Goal: Transaction & Acquisition: Purchase product/service

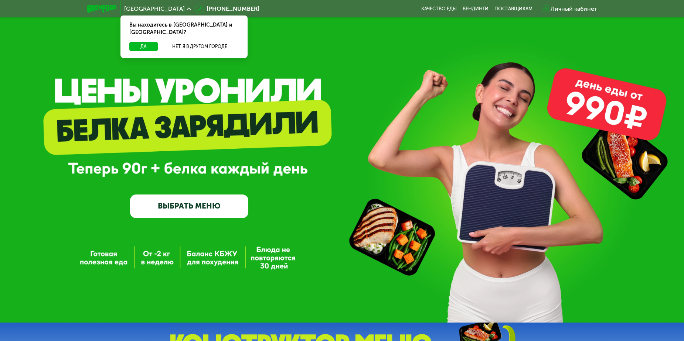
click at [204, 216] on link "ВЫБРАТЬ МЕНЮ" at bounding box center [189, 207] width 118 height 24
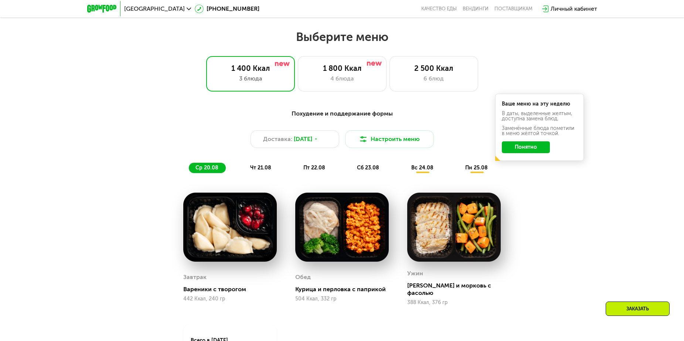
scroll to position [389, 0]
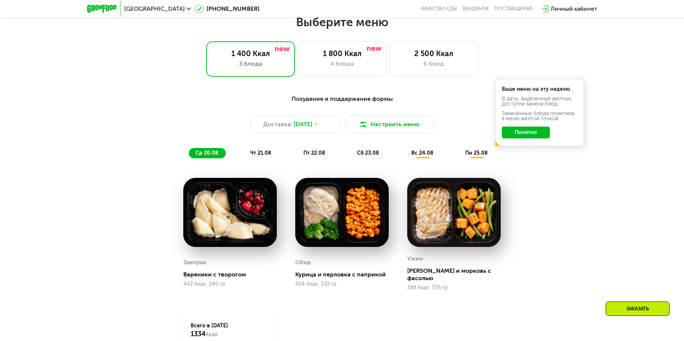
click at [591, 211] on div "Похудение и поддержание формы Доставка: [DATE] Настроить меню ср 20.08 чт 21.08…" at bounding box center [342, 253] width 684 height 339
drag, startPoint x: 517, startPoint y: 222, endPoint x: 526, endPoint y: 222, distance: 8.9
click at [517, 222] on div "Похудение и поддержание формы Доставка: [DATE] Настроить меню ср 20.08 чт 21.08…" at bounding box center [342, 247] width 455 height 314
drag, startPoint x: 502, startPoint y: 90, endPoint x: 568, endPoint y: 122, distance: 73.5
click at [568, 122] on div "Ваше меню на эту неделю В даты, выделенные желтым, доступна замена блюд. Заменё…" at bounding box center [539, 112] width 89 height 67
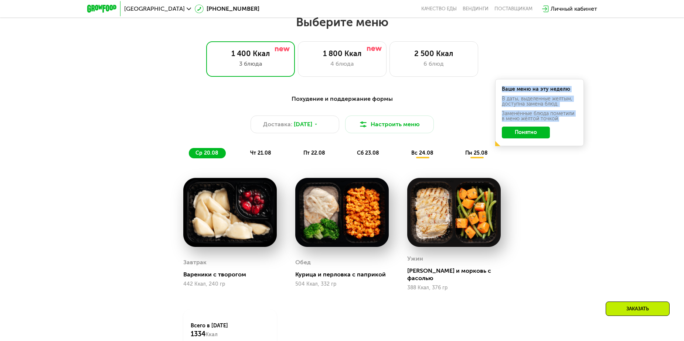
click at [538, 120] on div "Заменённые блюда пометили в меню жёлтой точкой." at bounding box center [539, 116] width 75 height 10
click at [531, 137] on button "Понятно" at bounding box center [526, 133] width 48 height 12
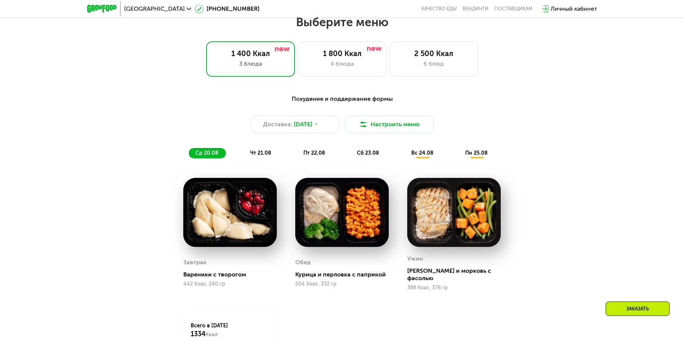
click at [458, 158] on div "вс 24.08" at bounding box center [476, 153] width 37 height 10
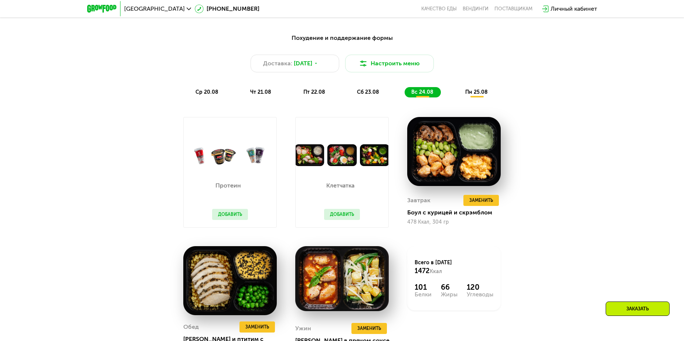
scroll to position [463, 0]
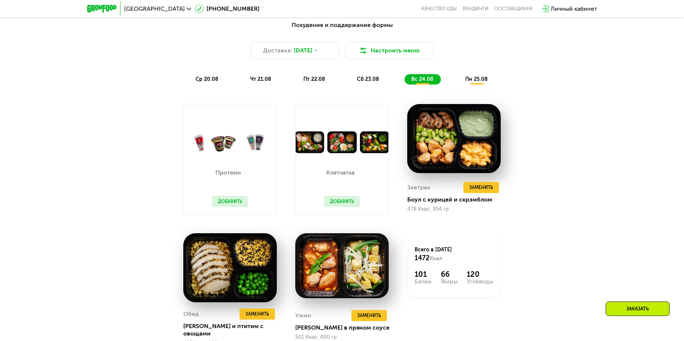
click at [484, 80] on span "пн 25.08" at bounding box center [476, 79] width 23 height 6
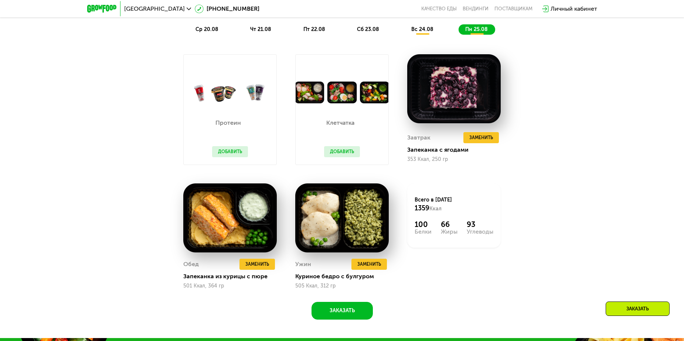
scroll to position [500, 0]
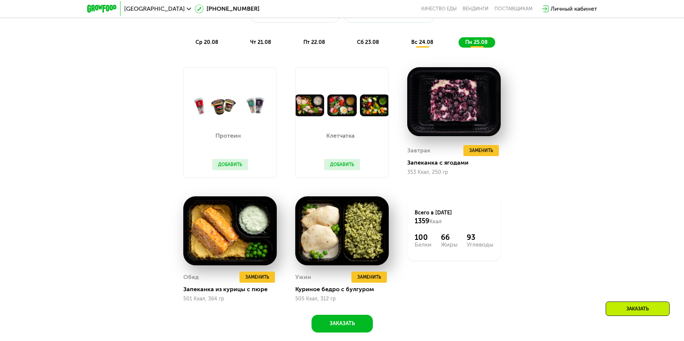
click at [458, 48] on div "вс 24.08" at bounding box center [476, 42] width 37 height 10
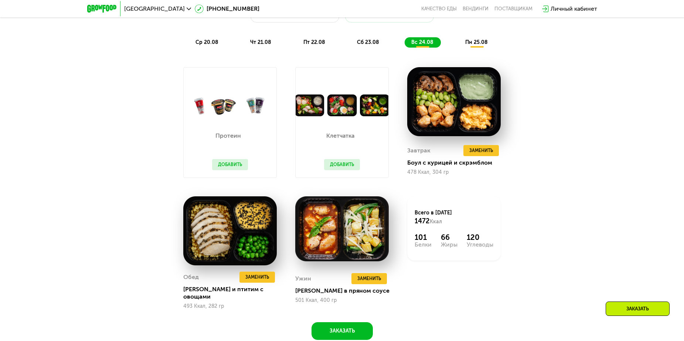
click at [586, 120] on div "Похудение и поддержание формы Доставка: [DATE] Настроить меню ср 20.08 чт 21.08…" at bounding box center [342, 165] width 684 height 385
click at [243, 44] on div "ср 20.08" at bounding box center [260, 42] width 35 height 10
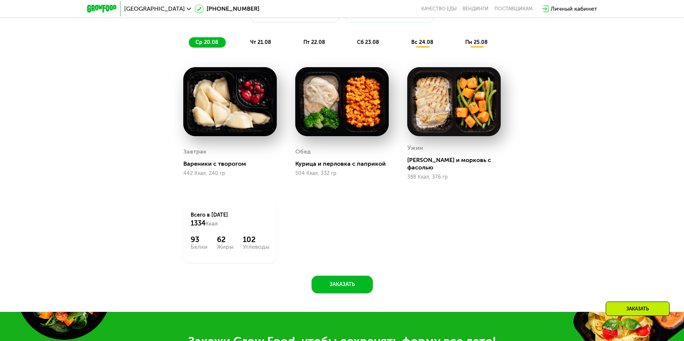
click at [251, 43] on span "чт 21.08" at bounding box center [260, 42] width 21 height 6
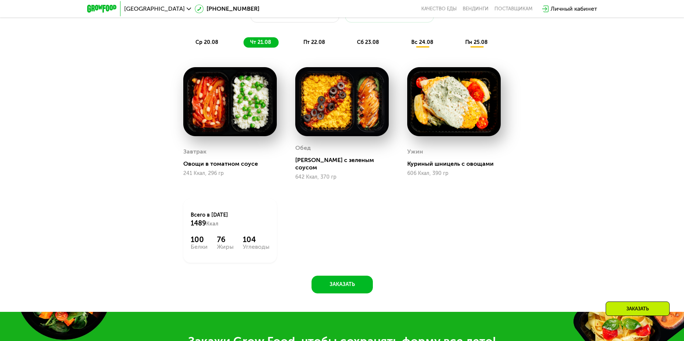
click at [308, 45] on span "пт 22.08" at bounding box center [314, 42] width 22 height 6
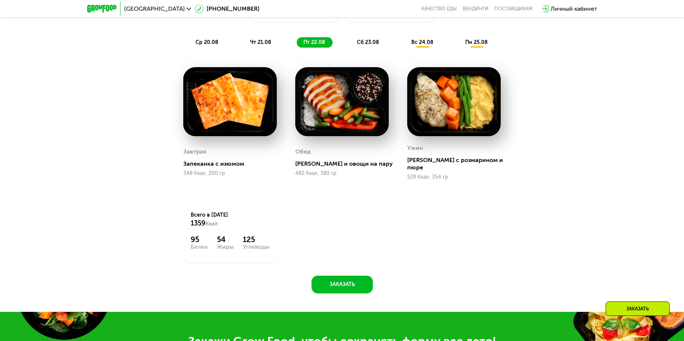
click at [404, 45] on div "сб 23.08" at bounding box center [422, 42] width 36 height 10
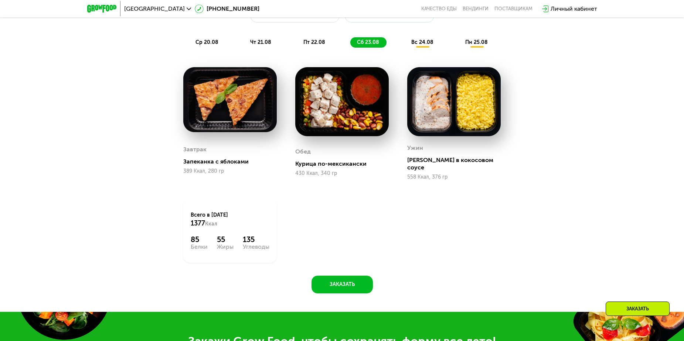
click at [423, 45] on span "вс 24.08" at bounding box center [422, 42] width 22 height 6
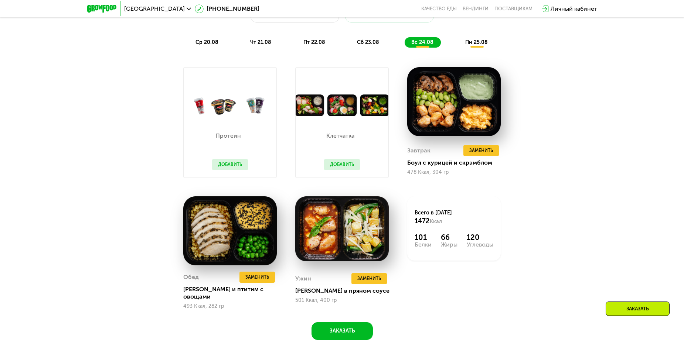
click at [475, 42] on span "пн 25.08" at bounding box center [476, 42] width 23 height 6
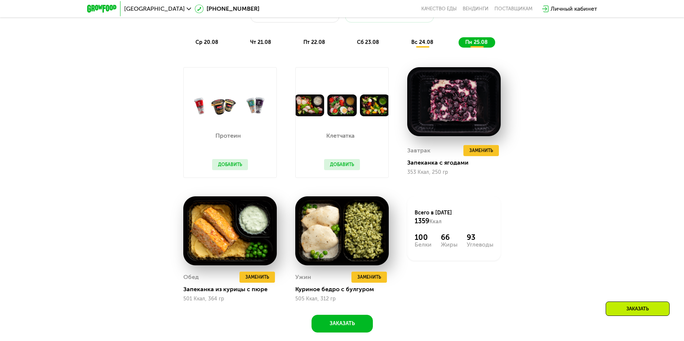
click at [429, 45] on span "вс 24.08" at bounding box center [422, 42] width 22 height 6
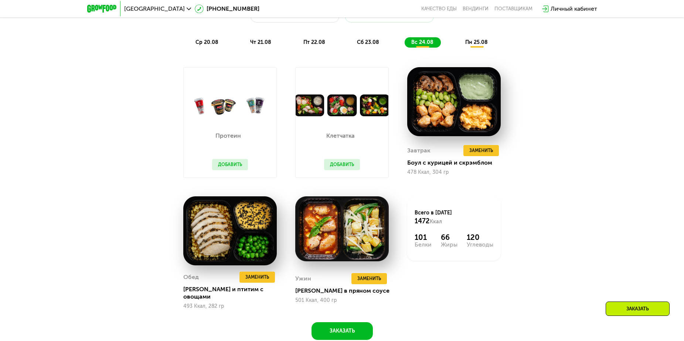
click at [479, 45] on span "пн 25.08" at bounding box center [476, 42] width 23 height 6
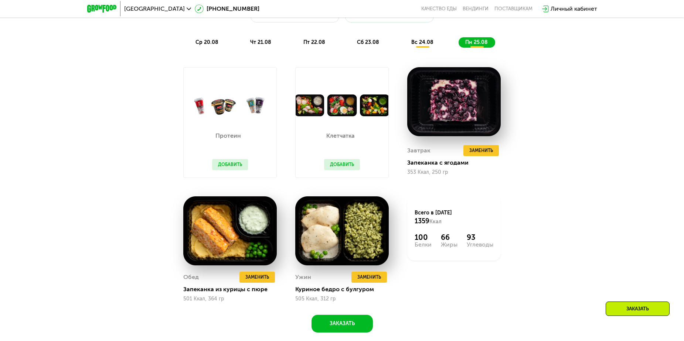
click at [441, 45] on div "ср 20.08 чт 21.08 пт 22.08 сб 23.08 вс 24.08 пн 25.08" at bounding box center [342, 42] width 307 height 10
click at [432, 45] on span "вс 24.08" at bounding box center [422, 42] width 22 height 6
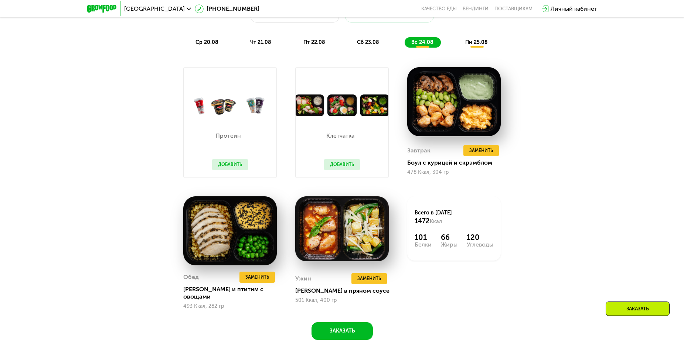
click at [477, 48] on div "пн 25.08" at bounding box center [476, 42] width 37 height 10
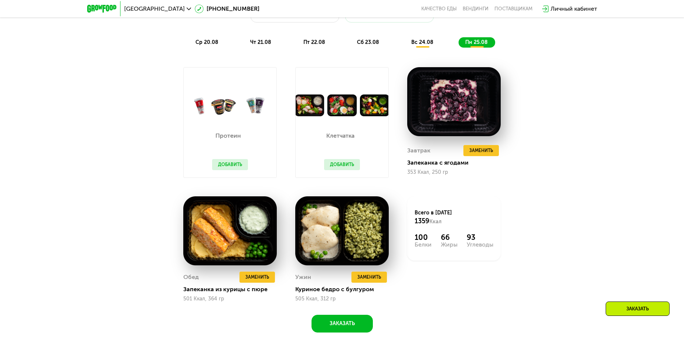
click at [427, 52] on div "Похудение и поддержание формы Доставка: [DATE] Настроить меню ср 20.08 чт 21.08…" at bounding box center [342, 15] width 446 height 73
click at [427, 45] on span "вс 24.08" at bounding box center [422, 42] width 22 height 6
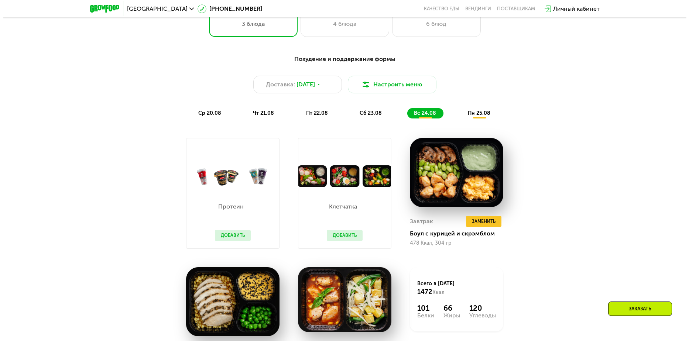
scroll to position [426, 0]
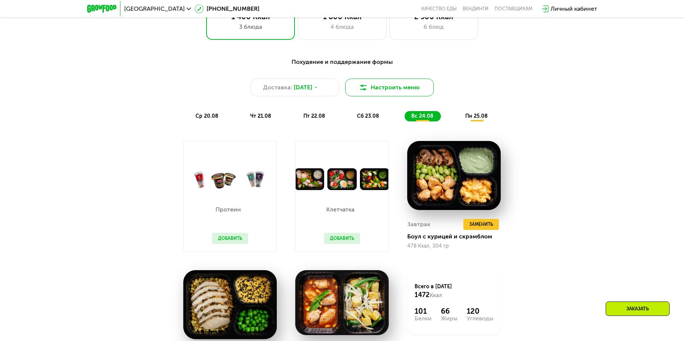
click at [368, 89] on button "Настроить меню" at bounding box center [389, 88] width 89 height 18
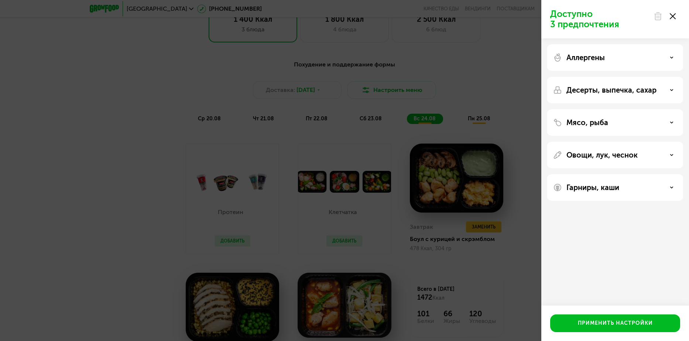
click at [628, 77] on div "Аллергены" at bounding box center [615, 90] width 136 height 27
click at [628, 55] on div "Аллергены" at bounding box center [615, 57] width 124 height 9
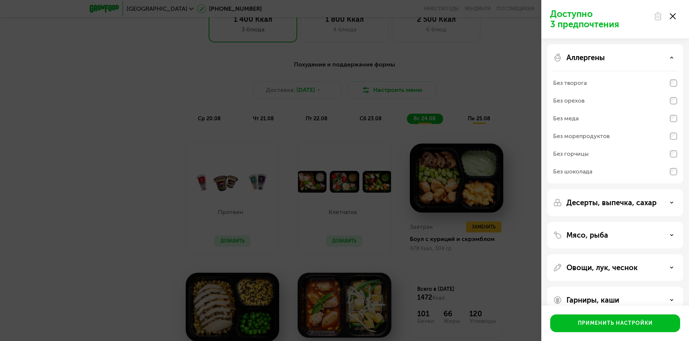
click at [632, 58] on div "Аллергены" at bounding box center [615, 57] width 124 height 9
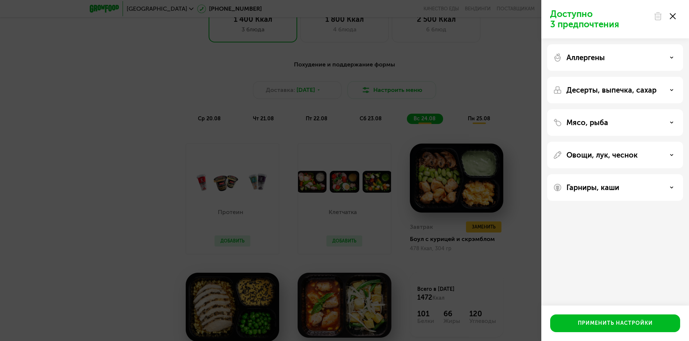
click at [623, 89] on p "Десерты, выпечка, сахар" at bounding box center [612, 90] width 90 height 9
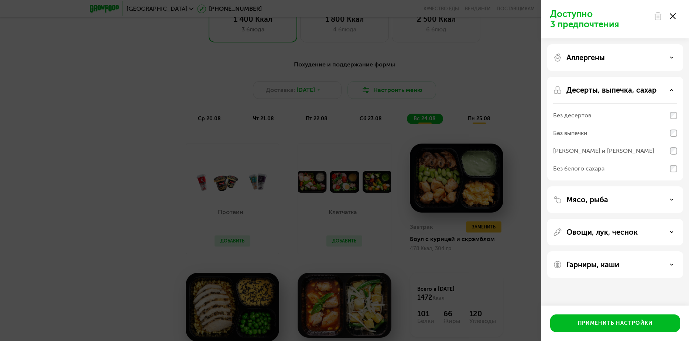
click at [637, 87] on p "Десерты, выпечка, сахар" at bounding box center [612, 90] width 90 height 9
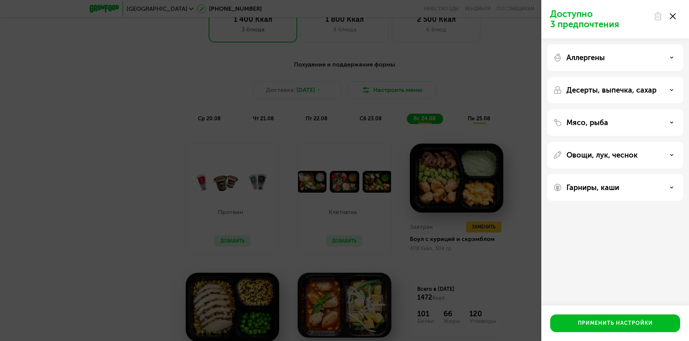
click at [629, 142] on div "Мясо, рыба" at bounding box center [615, 155] width 136 height 27
click at [628, 122] on div "Мясо, рыба" at bounding box center [615, 122] width 124 height 9
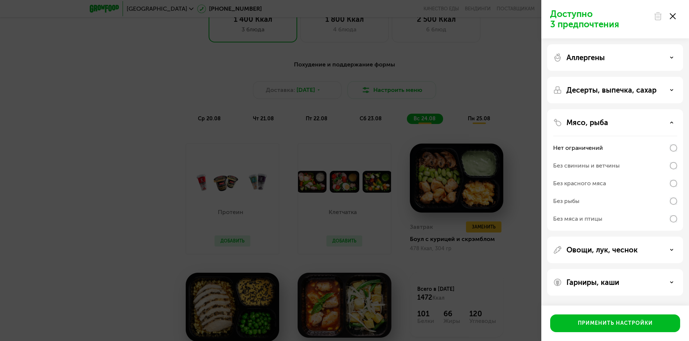
click at [637, 123] on div "Мясо, рыба" at bounding box center [615, 122] width 124 height 9
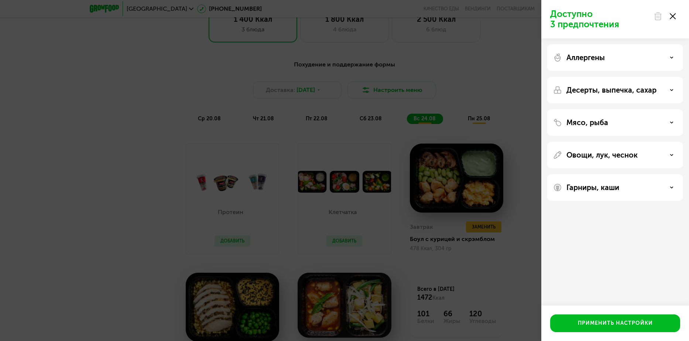
click at [617, 156] on p "Овощи, лук, чеснок" at bounding box center [602, 155] width 71 height 9
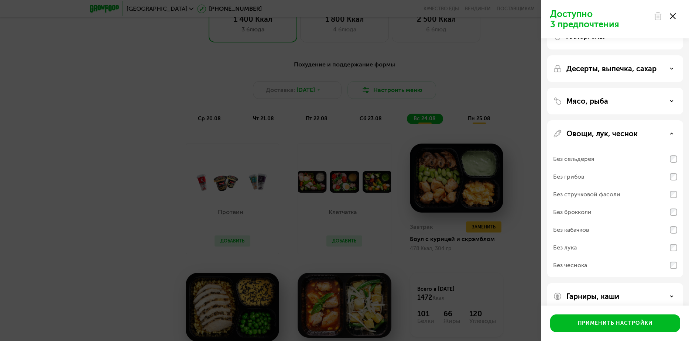
scroll to position [33, 0]
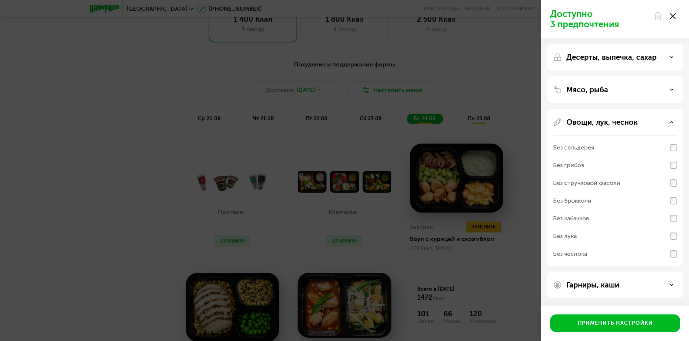
click at [624, 287] on div "Гарниры, каши" at bounding box center [615, 285] width 124 height 9
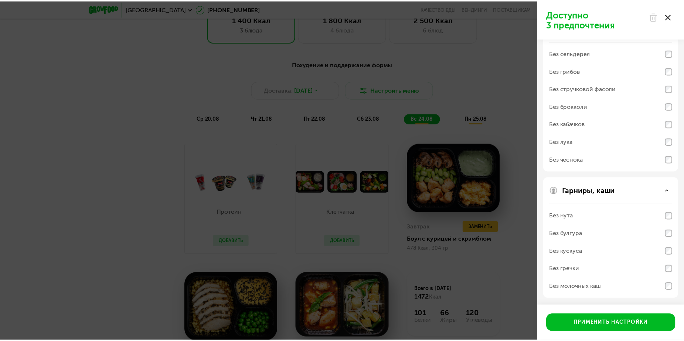
scroll to position [128, 0]
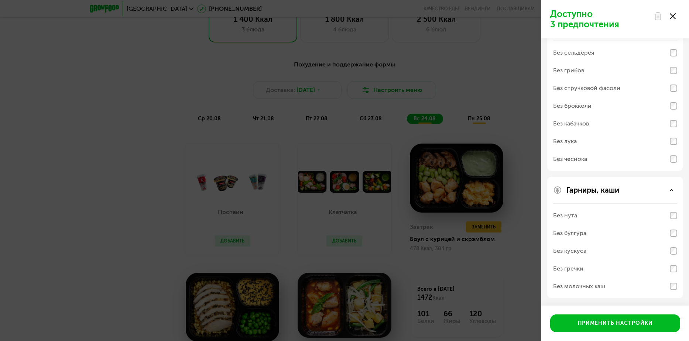
click at [505, 47] on div "Доступно 3 предпочтения Аллергены Десерты, выпечка, сахар Мясо, рыба Овощи, лук…" at bounding box center [344, 170] width 689 height 341
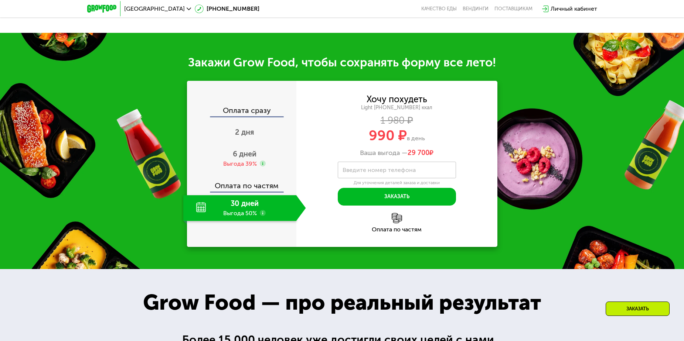
scroll to position [833, 0]
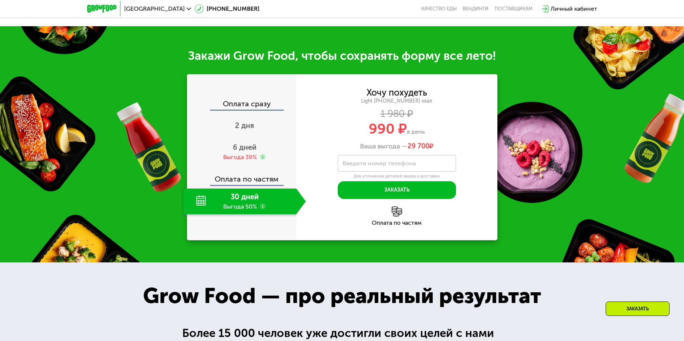
click at [247, 201] on div "30 дней Выгода 50%" at bounding box center [239, 202] width 113 height 26
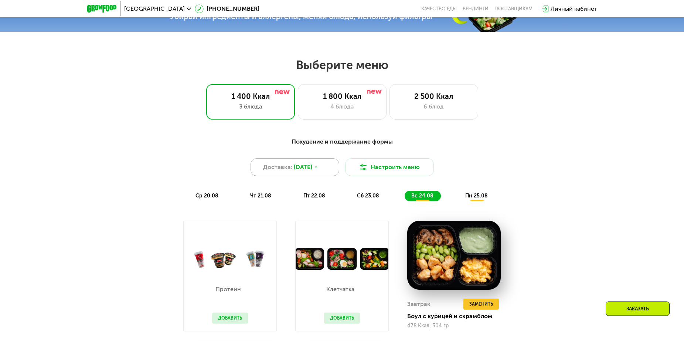
scroll to position [389, 0]
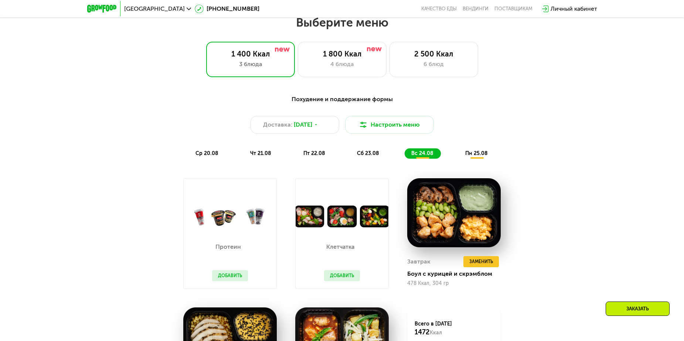
click at [211, 154] on span "ср 20.08" at bounding box center [206, 153] width 23 height 6
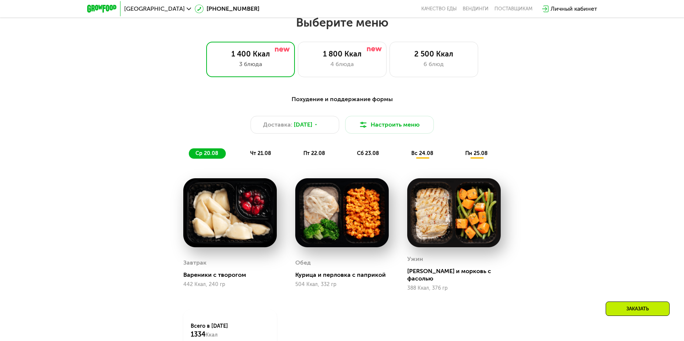
click at [278, 153] on div "ср 20.08 чт 21.08 пт 22.08 сб 23.08 вс 24.08 пн 25.08" at bounding box center [342, 153] width 307 height 10
click at [267, 153] on span "чт 21.08" at bounding box center [260, 153] width 21 height 6
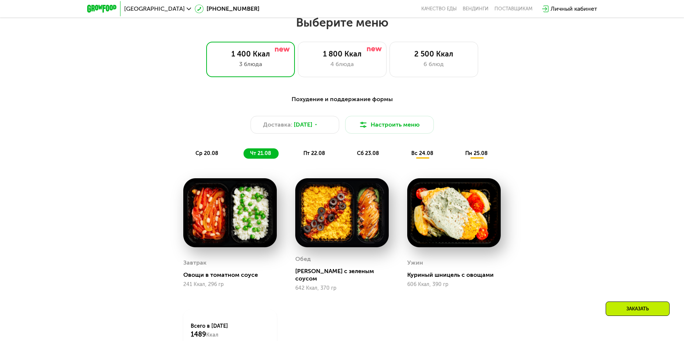
click at [324, 154] on span "пт 22.08" at bounding box center [314, 153] width 22 height 6
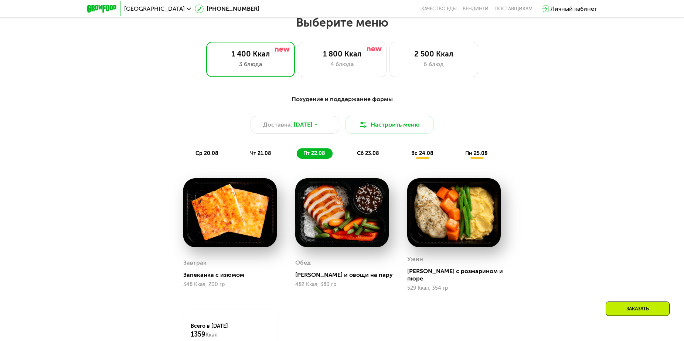
click at [401, 158] on div "ср 20.08 чт 21.08 пт 22.08 сб 23.08 вс 24.08 пн 25.08" at bounding box center [342, 153] width 307 height 10
click at [534, 113] on div "Похудение и поддержание формы Доставка: [DATE] Настроить меню ср 20.08 чт 21.08…" at bounding box center [341, 127] width 437 height 64
click at [562, 142] on div "Похудение и поддержание формы Доставка: [DATE] Настроить меню ср 20.08 чт 21.08…" at bounding box center [342, 126] width 446 height 73
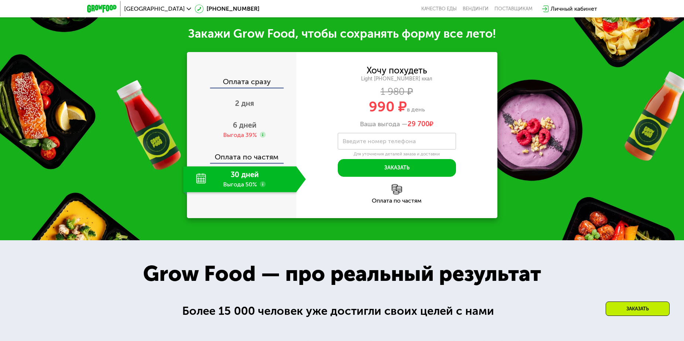
scroll to position [813, 0]
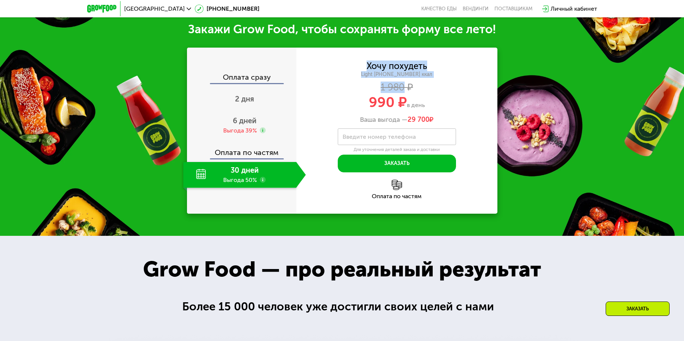
drag, startPoint x: 367, startPoint y: 60, endPoint x: 414, endPoint y: 68, distance: 47.2
click at [409, 72] on div "Хочу похудеть Light [PHONE_NUMBER] ккал 1 980 ₽ 990 ₽ в день Ваша выгода — 29 7…" at bounding box center [396, 93] width 201 height 62
click at [414, 71] on div "Light [PHONE_NUMBER] ккал" at bounding box center [396, 74] width 201 height 7
click at [248, 145] on div "Оплата по частям" at bounding box center [242, 149] width 109 height 17
click at [248, 116] on span "6 дней" at bounding box center [245, 120] width 24 height 9
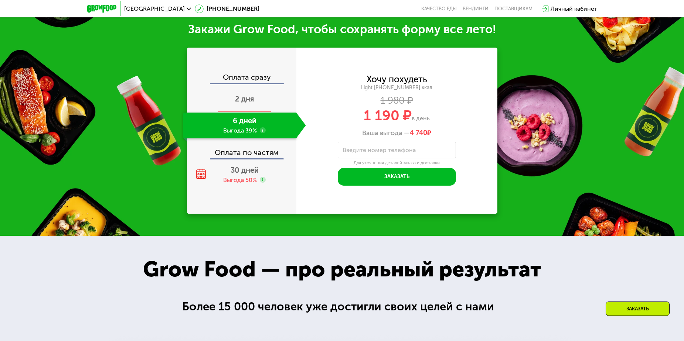
click at [248, 95] on span "2 дня" at bounding box center [244, 99] width 19 height 9
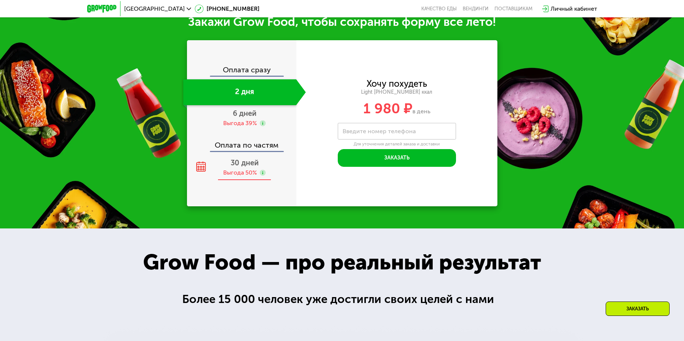
click at [247, 163] on span "30 дней" at bounding box center [244, 162] width 28 height 9
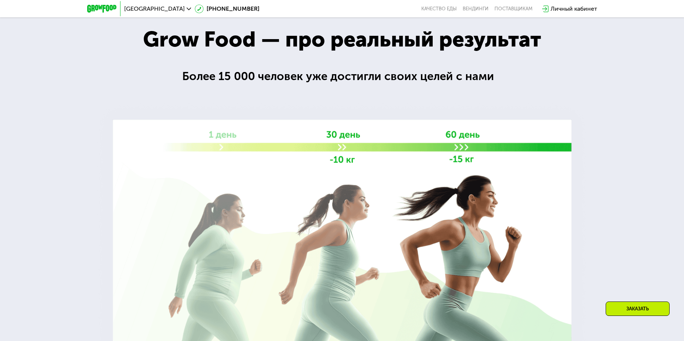
scroll to position [813, 0]
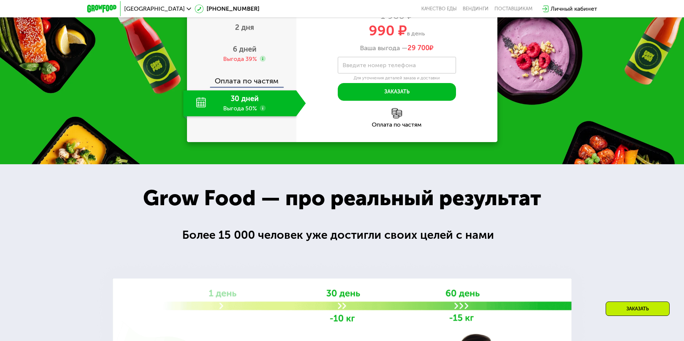
click at [263, 111] on use at bounding box center [263, 108] width 6 height 6
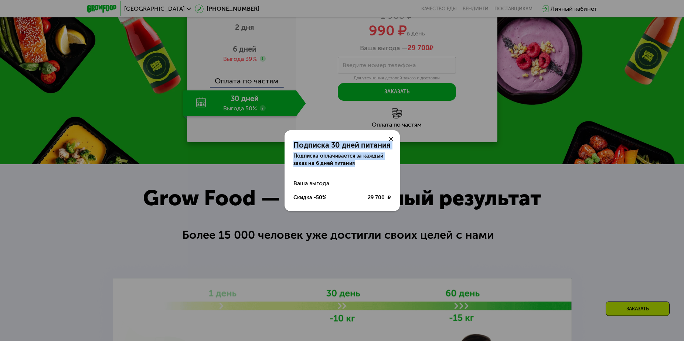
drag, startPoint x: 292, startPoint y: 145, endPoint x: 366, endPoint y: 162, distance: 76.1
click at [366, 162] on div "Подписка 30 дней питания Подписка оплачивается за каждый заказ на 6 дней питания" at bounding box center [341, 148] width 115 height 37
click at [353, 168] on div "Подписка 30 дней питания Подписка оплачивается за каждый заказ на 6 дней питани…" at bounding box center [341, 167] width 115 height 75
click at [391, 142] on div at bounding box center [391, 139] width 18 height 18
click at [394, 139] on div at bounding box center [391, 139] width 18 height 18
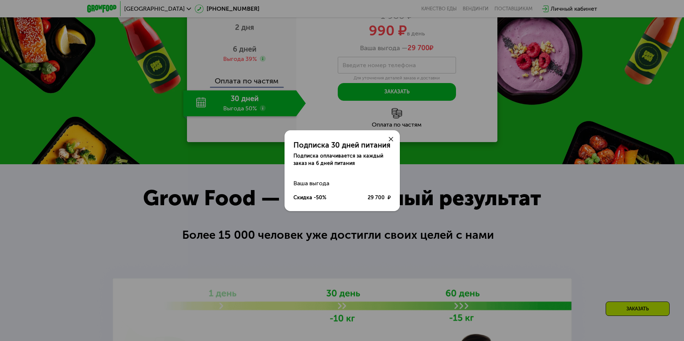
click at [394, 139] on div at bounding box center [391, 139] width 18 height 18
click at [391, 139] on use at bounding box center [391, 139] width 4 height 4
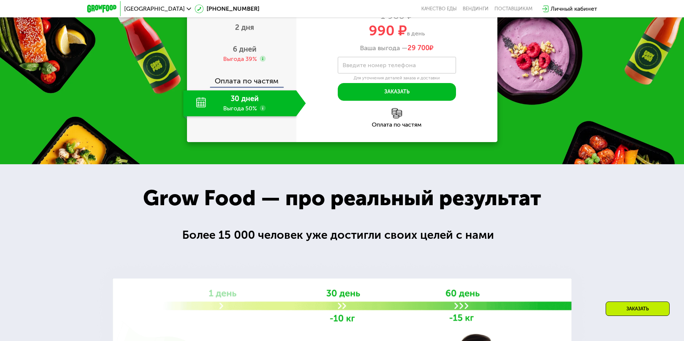
click at [262, 111] on use at bounding box center [263, 108] width 6 height 6
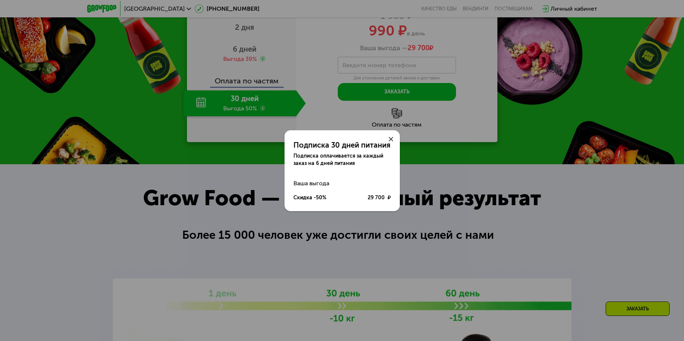
click at [100, 99] on div "Подписка 30 дней питания Подписка оплачивается за каждый заказ на 6 дней питани…" at bounding box center [342, 170] width 684 height 341
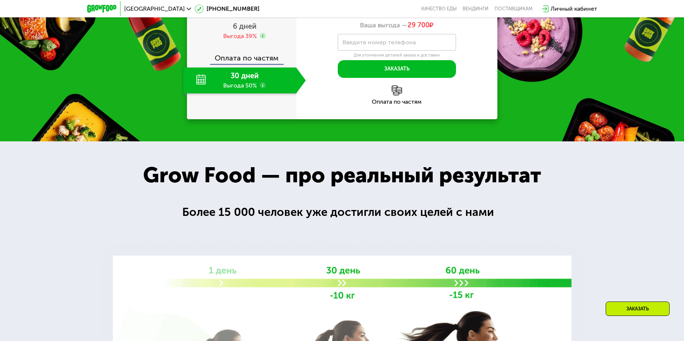
scroll to position [850, 0]
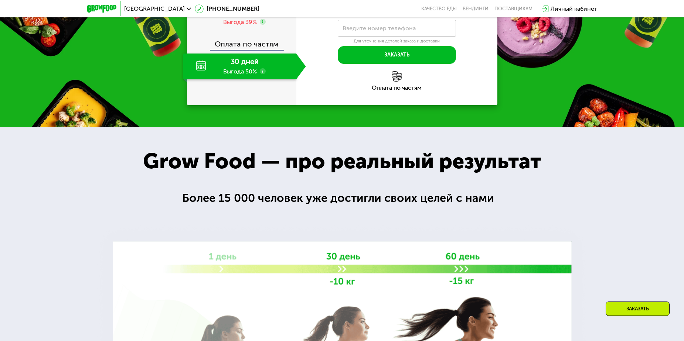
click at [552, 178] on div "Grow Food — про реальный результат" at bounding box center [341, 161] width 431 height 33
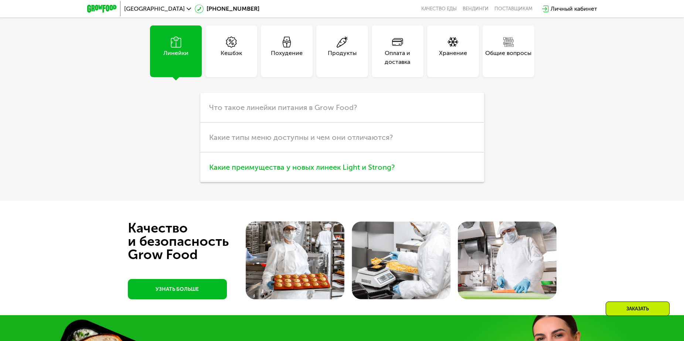
scroll to position [1921, 0]
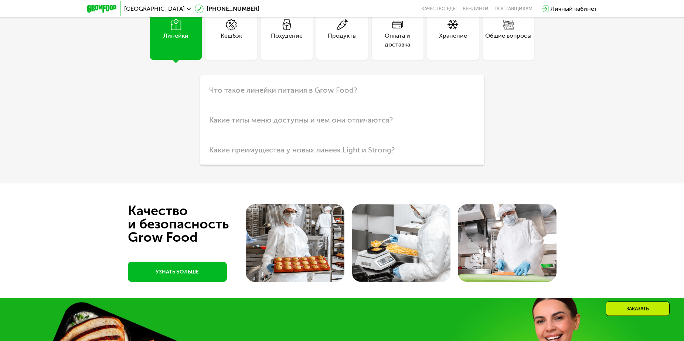
click at [404, 49] on div "Оплата и доставка" at bounding box center [398, 40] width 52 height 18
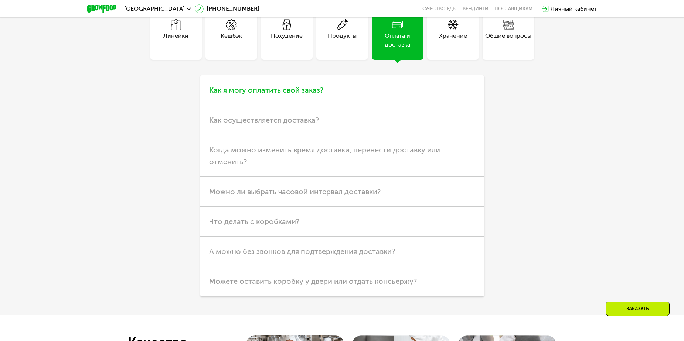
click at [310, 95] on span "Как я могу оплатить свой заказ?" at bounding box center [266, 90] width 114 height 9
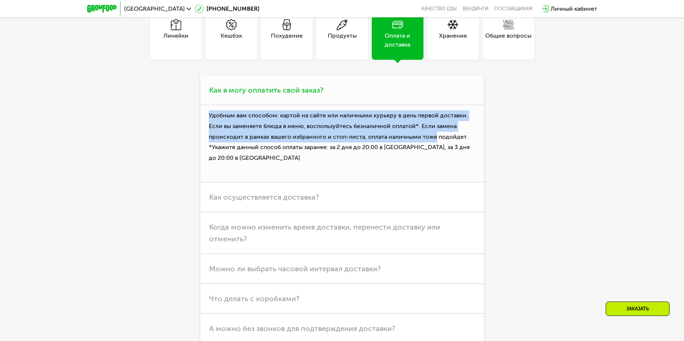
drag, startPoint x: 209, startPoint y: 183, endPoint x: 442, endPoint y: 204, distance: 233.7
click at [442, 182] on p "Удобным вам способом: картой на сайте или наличными курьеру в день первой доста…" at bounding box center [342, 143] width 284 height 77
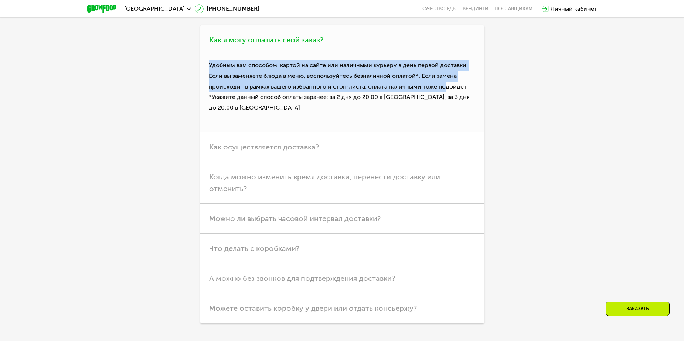
scroll to position [1995, 0]
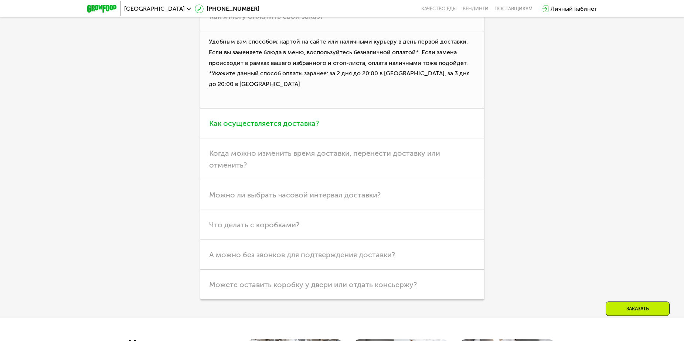
click at [280, 128] on span "Как осуществляется доставка?" at bounding box center [264, 123] width 110 height 9
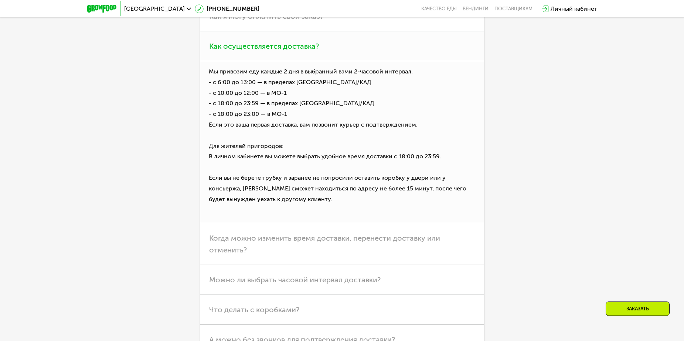
scroll to position [2032, 0]
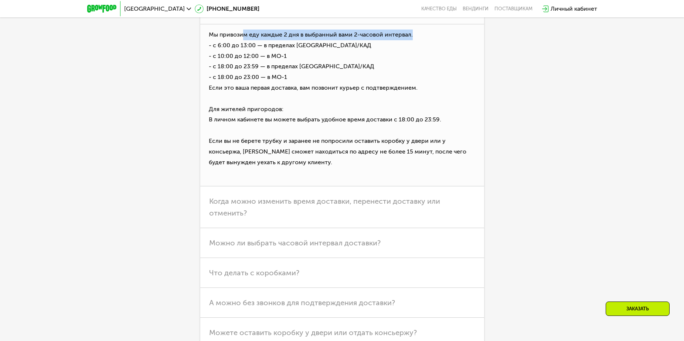
drag, startPoint x: 243, startPoint y: 103, endPoint x: 429, endPoint y: 102, distance: 186.5
click at [429, 102] on p "Мы привозим еду каждые 2 дня в выбранный вами 2-часовой интервал. - с 6:00 до 1…" at bounding box center [342, 105] width 284 height 162
click at [274, 151] on p "Мы привозим еду каждые 2 дня в выбранный вами 2-часовой интервал. - с 6:00 до 1…" at bounding box center [342, 105] width 284 height 162
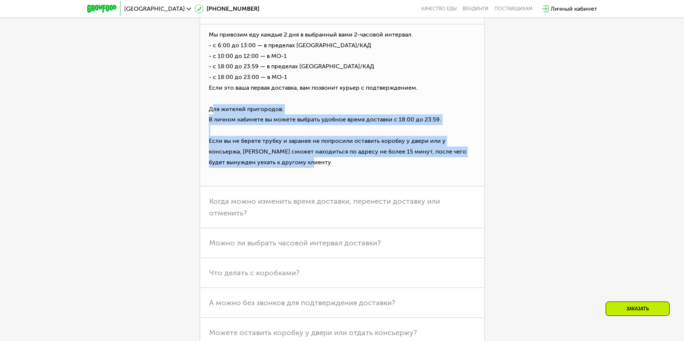
drag, startPoint x: 208, startPoint y: 173, endPoint x: 465, endPoint y: 221, distance: 261.9
click at [351, 187] on p "Мы привозим еду каждые 2 дня в выбранный вами 2-часовой интервал. - с 6:00 до 1…" at bounding box center [342, 105] width 284 height 162
click at [465, 187] on p "Мы привозим еду каждые 2 дня в выбранный вами 2-часовой интервал. - с 6:00 до 1…" at bounding box center [342, 105] width 284 height 162
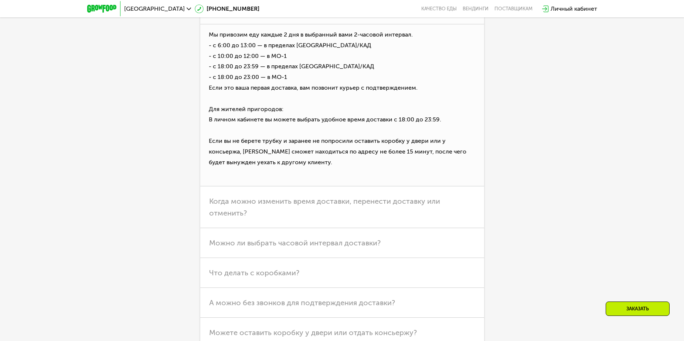
click at [392, 187] on p "Мы привозим еду каждые 2 дня в выбранный вами 2-часовой интервал. - с 6:00 до 1…" at bounding box center [342, 105] width 284 height 162
click at [379, 228] on h3 "Когда можно изменить время доставки, перенести доставку или отменить?" at bounding box center [342, 208] width 284 height 42
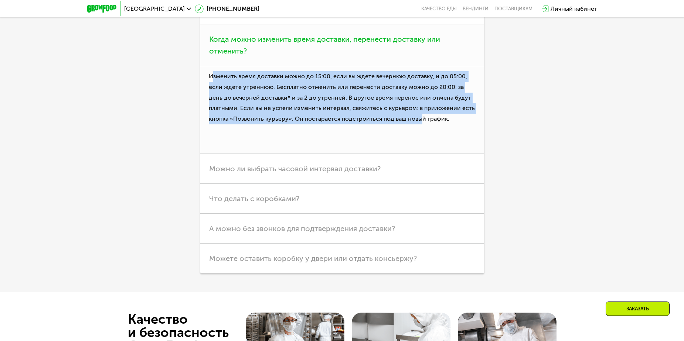
drag, startPoint x: 214, startPoint y: 145, endPoint x: 425, endPoint y: 182, distance: 214.5
click at [425, 154] on p "Изменить время доставки можно до 15:00, если вы ждете вечернюю доставку, и до 0…" at bounding box center [342, 110] width 284 height 88
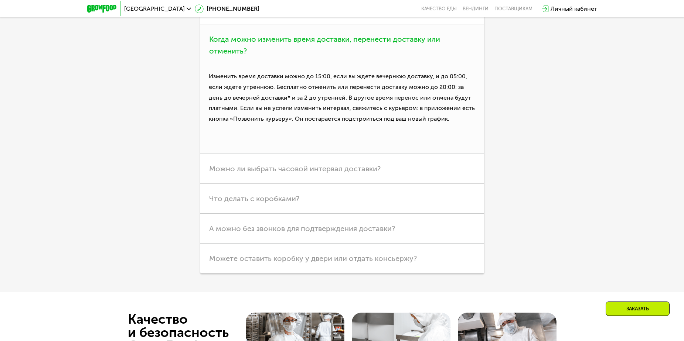
click at [434, 154] on p "Изменить время доставки можно до 15:00, если вы ждете вечернюю доставку, и до 0…" at bounding box center [342, 110] width 284 height 88
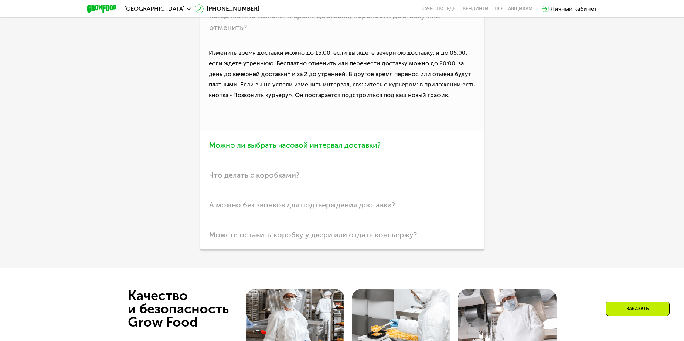
scroll to position [2069, 0]
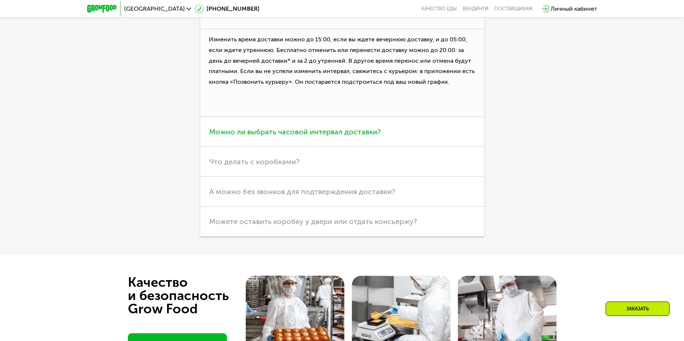
click at [332, 147] on h3 "Можно ли выбрать часовой интервал доставки?" at bounding box center [342, 132] width 284 height 30
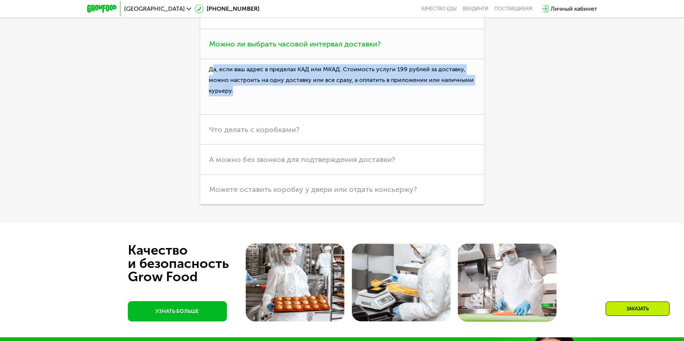
drag, startPoint x: 211, startPoint y: 140, endPoint x: 278, endPoint y: 170, distance: 73.2
click at [271, 115] on p "Да, если ваш адрес в пределах КАД или МКАД. Стоимость услуги 199 рублей за дост…" at bounding box center [342, 87] width 284 height 56
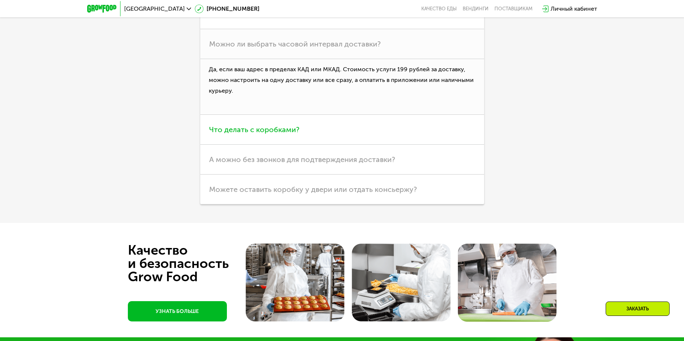
click at [291, 134] on span "Что делать с коробками?" at bounding box center [254, 129] width 90 height 9
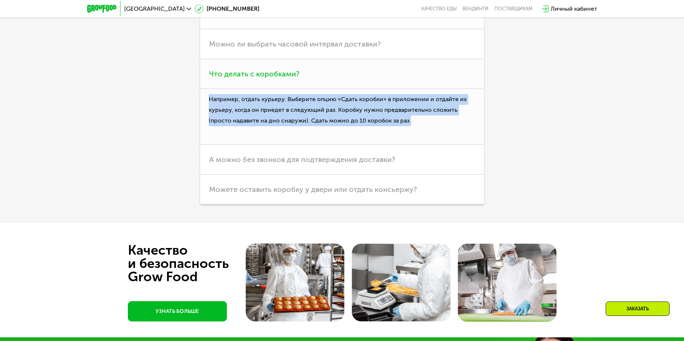
drag, startPoint x: 201, startPoint y: 164, endPoint x: 426, endPoint y: 194, distance: 226.8
click at [426, 145] on p "Например, отдать курьеру. Выберите опцию «Сдать коробки» в приложении и отдайте…" at bounding box center [342, 117] width 284 height 56
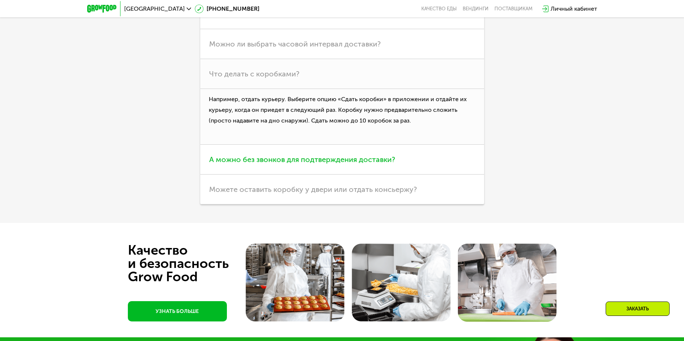
click at [342, 164] on span "А можно без звонков для подтверждения доставки?" at bounding box center [302, 159] width 186 height 9
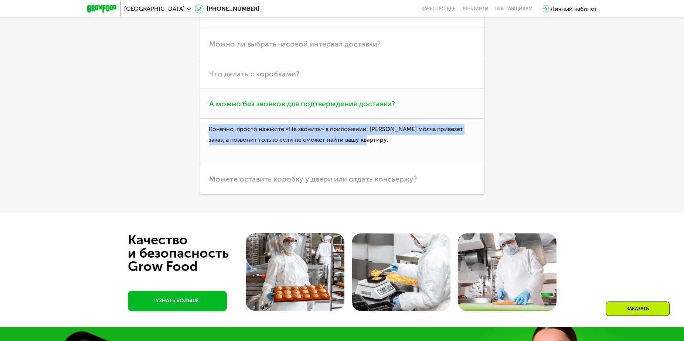
drag, startPoint x: 204, startPoint y: 197, endPoint x: 398, endPoint y: 211, distance: 194.8
click at [398, 164] on p "Конечно, просто нажмите «Не звонить» в приложении. [PERSON_NAME] молча привезет…" at bounding box center [342, 141] width 284 height 45
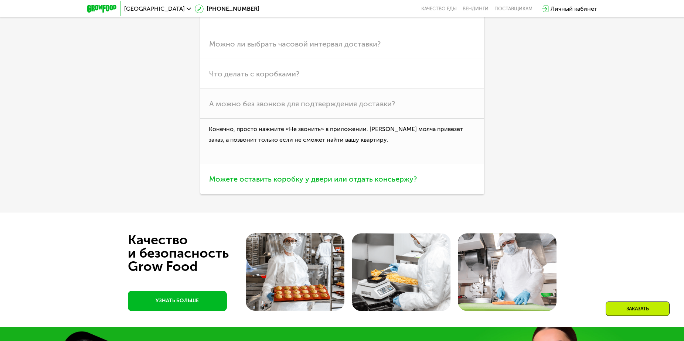
click at [390, 184] on span "Можете оставить коробку у двери или отдать консьержу?" at bounding box center [313, 179] width 208 height 9
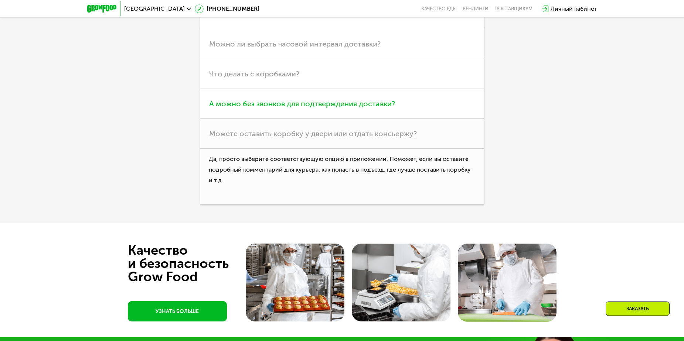
click at [326, 119] on h3 "А можно без звонков для подтверждения доставки?" at bounding box center [342, 104] width 284 height 30
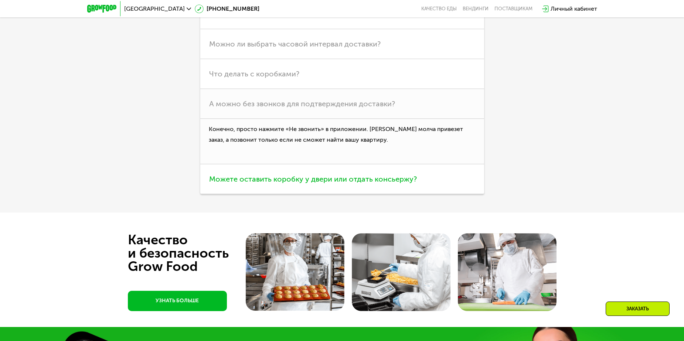
click at [358, 194] on h3 "Можете оставить коробку у двери или отдать консьержу?" at bounding box center [342, 179] width 284 height 30
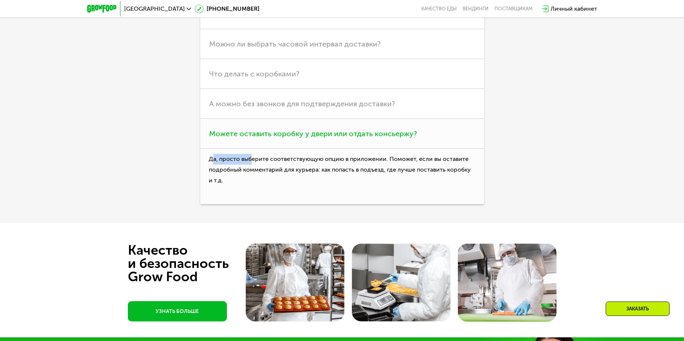
drag, startPoint x: 211, startPoint y: 228, endPoint x: 294, endPoint y: 226, distance: 83.5
click at [260, 205] on p "Да, просто выберите соответствующую опцию в приложении. Поможет, если вы остави…" at bounding box center [342, 177] width 284 height 56
click at [322, 205] on p "Да, просто выберите соответствующую опцию в приложении. Поможет, если вы остави…" at bounding box center [342, 177] width 284 height 56
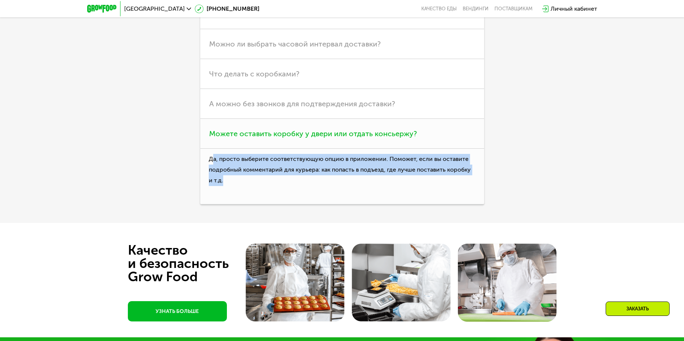
drag, startPoint x: 211, startPoint y: 226, endPoint x: 459, endPoint y: 243, distance: 248.1
click at [459, 205] on p "Да, просто выберите соответствующую опцию в приложении. Поможет, если вы остави…" at bounding box center [342, 177] width 284 height 56
click at [450, 205] on p "Да, просто выберите соответствующую опцию в приложении. Поможет, если вы остави…" at bounding box center [342, 177] width 284 height 56
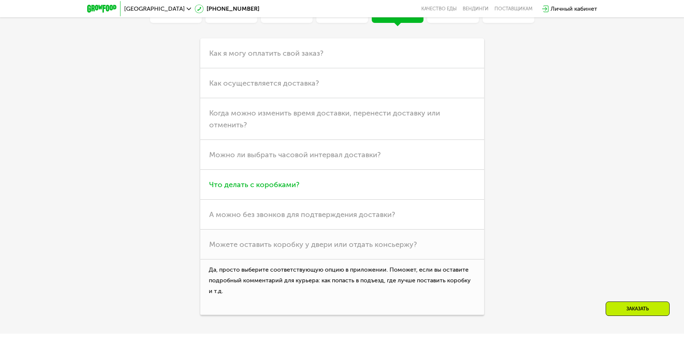
scroll to position [1810, 0]
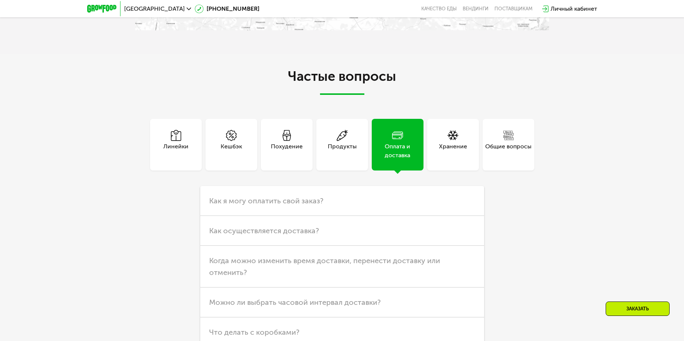
click at [465, 171] on div "Хранение" at bounding box center [453, 145] width 52 height 52
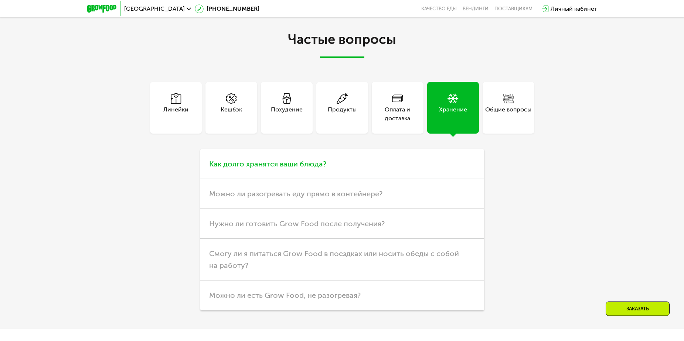
click at [298, 168] on span "Как долго хранятся ваши блюда?" at bounding box center [267, 164] width 117 height 9
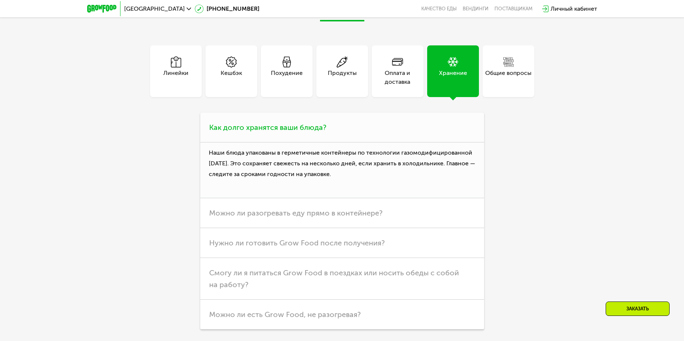
scroll to position [1884, 0]
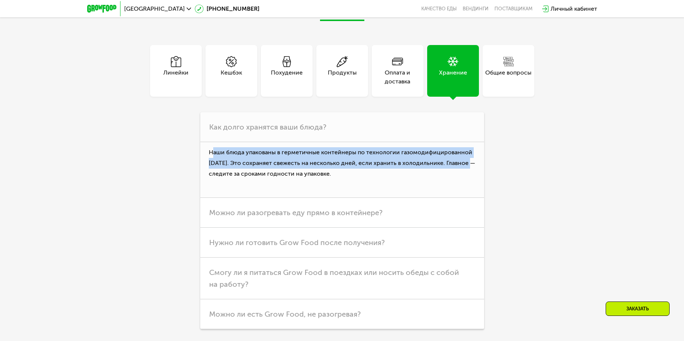
drag, startPoint x: 211, startPoint y: 219, endPoint x: 484, endPoint y: 230, distance: 272.8
click at [484, 230] on div "Линейки Кешбэк Похудение Продукты Оплата и доставка Хранение Общие вопросы Что …" at bounding box center [342, 187] width 414 height 284
click at [335, 198] on p "Наши блюда упакованы в герметичные контейнеры по технологии газомодифицированно…" at bounding box center [342, 170] width 284 height 56
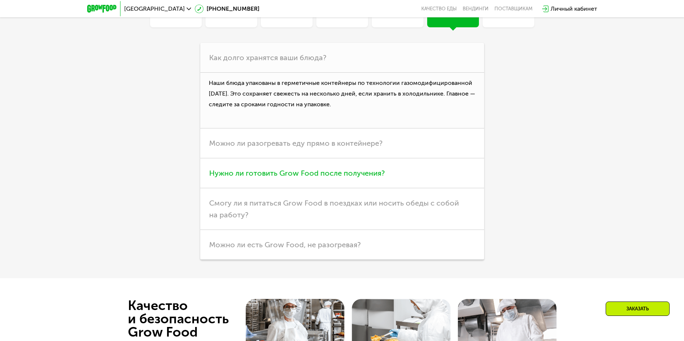
scroll to position [1958, 0]
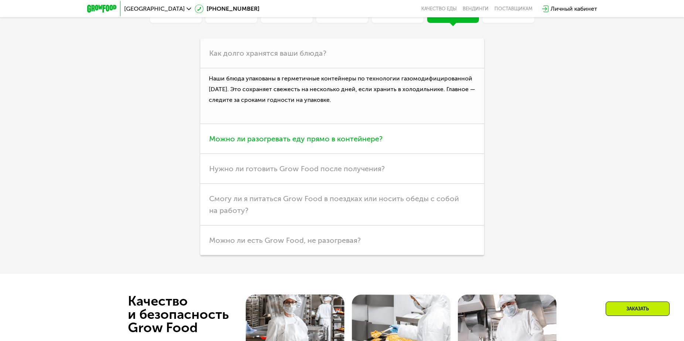
click at [346, 143] on span "Можно ли разогревать еду прямо в контейнере?" at bounding box center [295, 138] width 173 height 9
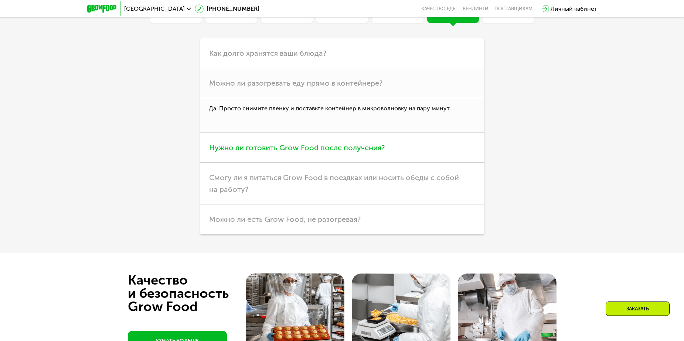
click at [304, 152] on span "Нужно ли готовить Grow Food после получения?" at bounding box center [296, 147] width 175 height 9
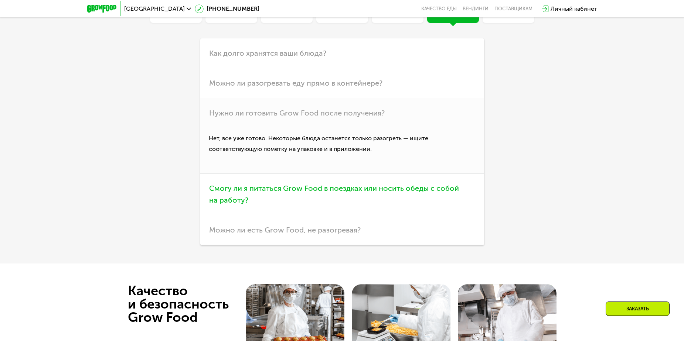
click at [301, 205] on span "Смогу ли я питаться Grow Food в поездках или носить обеды с собой на работу?" at bounding box center [334, 194] width 250 height 21
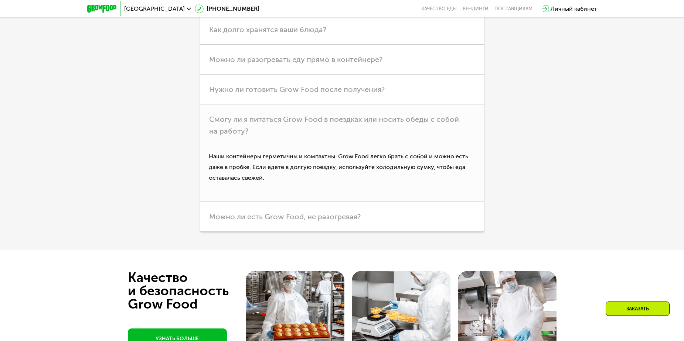
scroll to position [1995, 0]
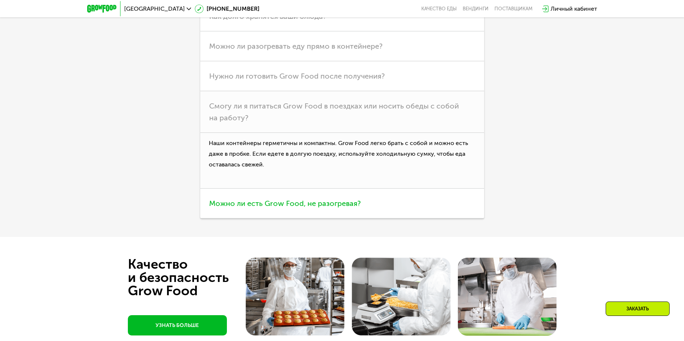
click at [324, 208] on span "Можно ли есть Grow Food, не разогревая?" at bounding box center [284, 203] width 151 height 9
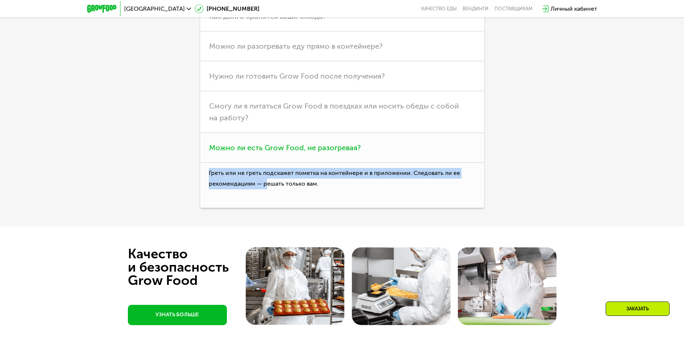
drag, startPoint x: 208, startPoint y: 238, endPoint x: 263, endPoint y: 250, distance: 56.0
click at [265, 208] on p "Греть или не греть подскажет пометка на контейнере и в приложении. Следовать ли…" at bounding box center [342, 185] width 284 height 45
click at [261, 208] on p "Греть или не греть подскажет пометка на контейнере и в приложении. Следовать ли…" at bounding box center [342, 185] width 284 height 45
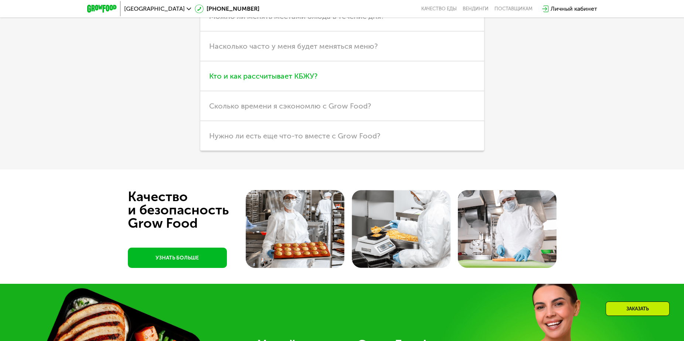
click at [300, 81] on span "Кто и как рассчитывает КБЖУ?" at bounding box center [263, 76] width 108 height 9
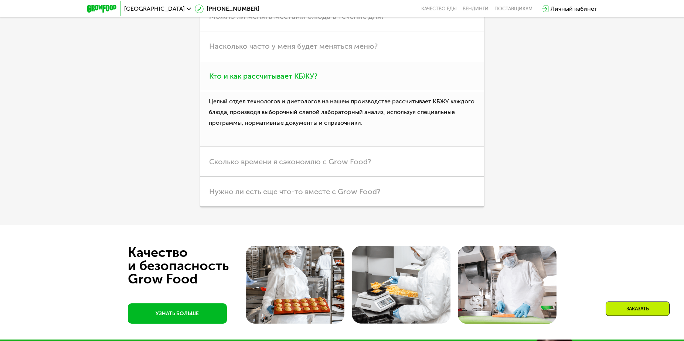
click at [297, 81] on span "Кто и как рассчитывает КБЖУ?" at bounding box center [263, 76] width 108 height 9
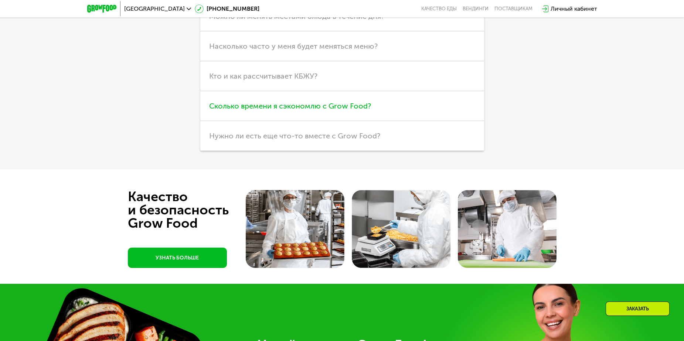
click at [339, 110] on span "Сколько времени я сэкономлю с Grow Food?" at bounding box center [290, 106] width 162 height 9
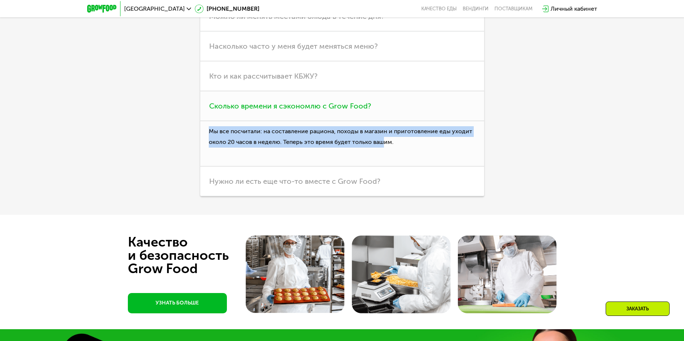
drag, startPoint x: 209, startPoint y: 198, endPoint x: 382, endPoint y: 212, distance: 173.8
click at [381, 167] on p "Мы все посчитали: на составление рациона, походы в магазин и приготовление еды …" at bounding box center [342, 143] width 284 height 45
click at [382, 167] on p "Мы все посчитали: на составление рациона, походы в магазин и приготовление еды …" at bounding box center [342, 143] width 284 height 45
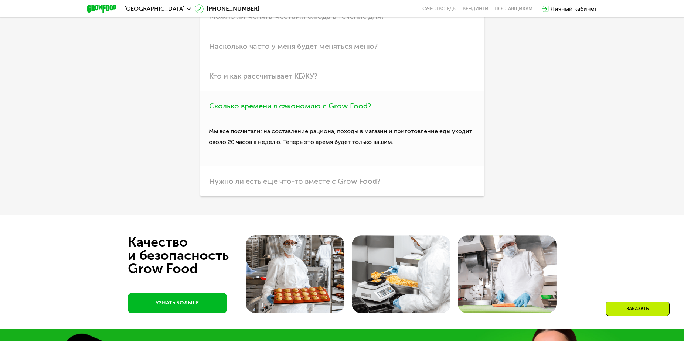
click at [375, 121] on h3 "Сколько времени я сэкономлю с Grow Food?" at bounding box center [342, 106] width 284 height 30
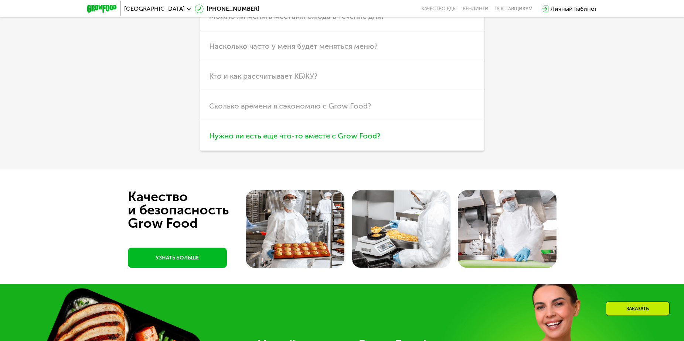
click at [352, 140] on span "Нужно ли есть еще что-то вместе с Grow Food?" at bounding box center [294, 136] width 171 height 9
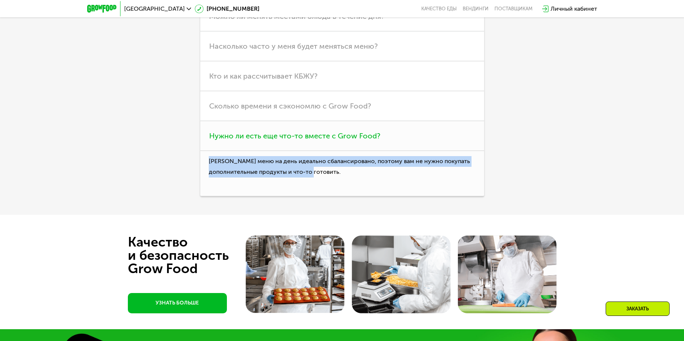
drag, startPoint x: 206, startPoint y: 230, endPoint x: 346, endPoint y: 243, distance: 140.6
click at [347, 197] on p "[PERSON_NAME] меню на день идеально сбалансировано, поэтому вам не нужно покупа…" at bounding box center [342, 173] width 284 height 45
click at [346, 197] on p "[PERSON_NAME] меню на день идеально сбалансировано, поэтому вам не нужно покупа…" at bounding box center [342, 173] width 284 height 45
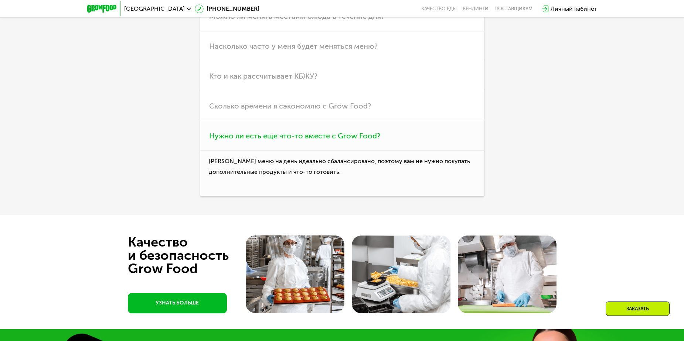
click at [359, 140] on span "Нужно ли есть еще что-то вместе с Grow Food?" at bounding box center [294, 136] width 171 height 9
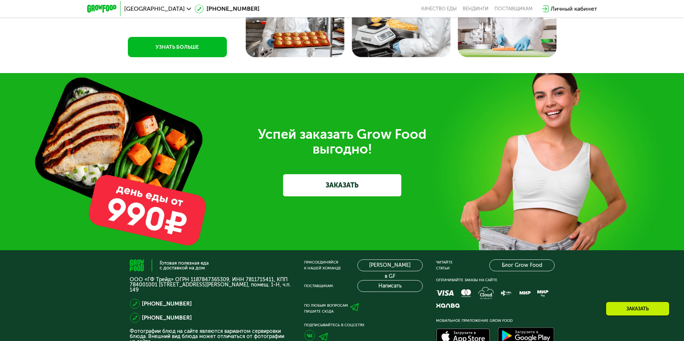
scroll to position [2216, 0]
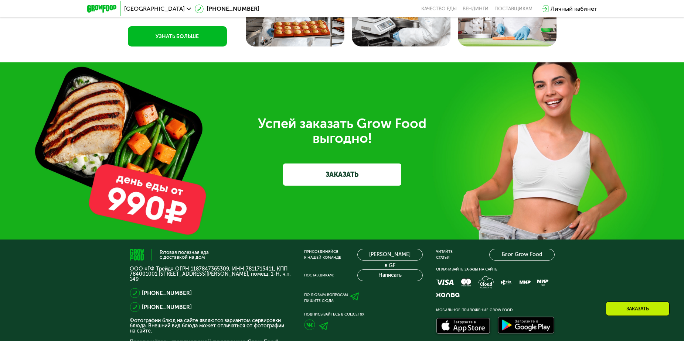
click at [622, 62] on div at bounding box center [342, 5] width 684 height 115
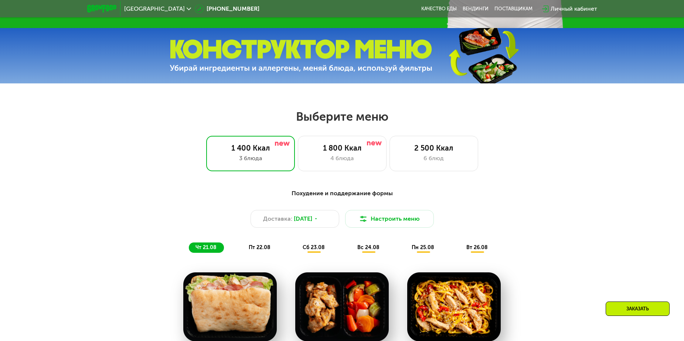
scroll to position [259, 0]
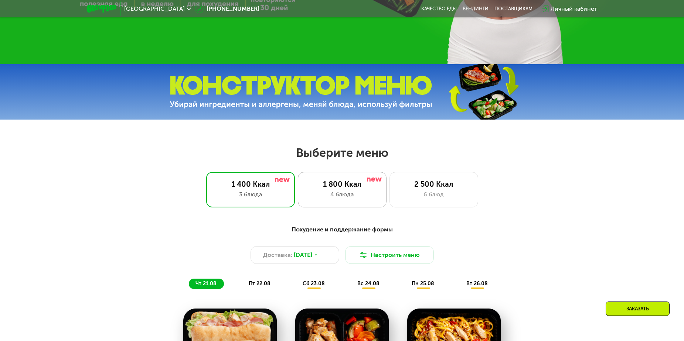
click at [338, 194] on div "4 блюда" at bounding box center [341, 194] width 73 height 9
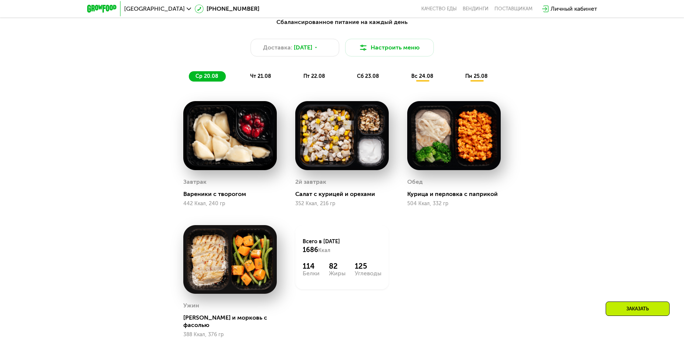
scroll to position [409, 0]
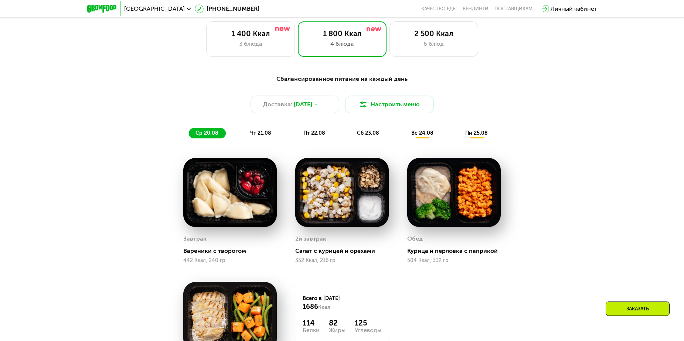
click at [297, 139] on div "чт 21.08" at bounding box center [315, 133] width 36 height 10
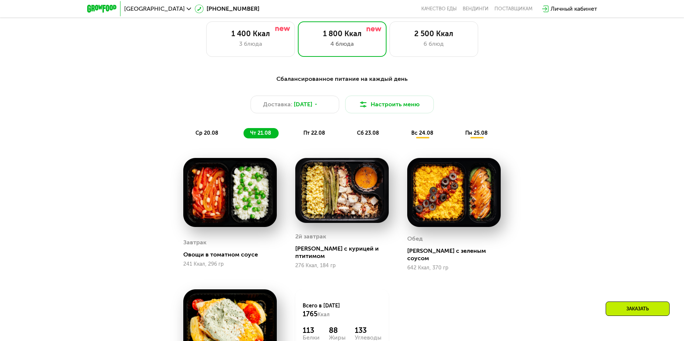
click at [350, 136] on div "пт 22.08" at bounding box center [368, 133] width 36 height 10
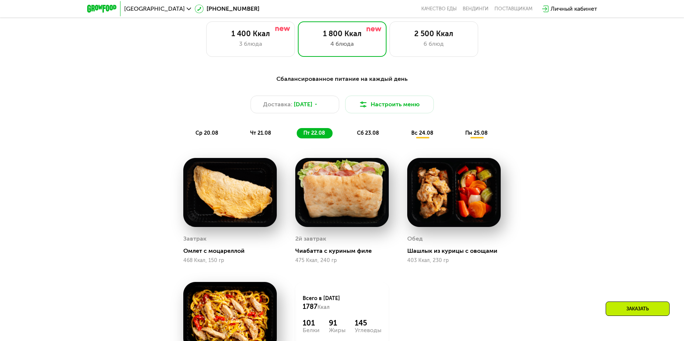
click at [404, 137] on div "сб 23.08" at bounding box center [422, 133] width 36 height 10
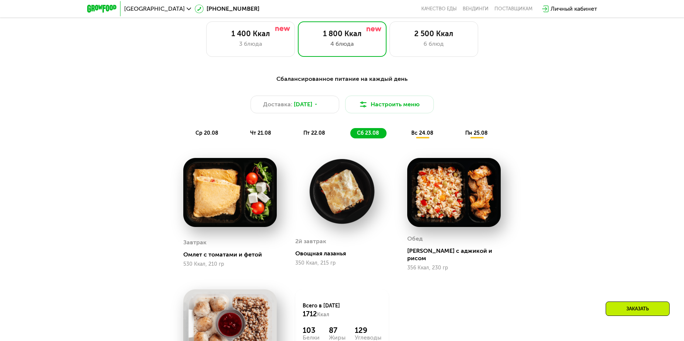
click at [315, 143] on div "Сбалансированное питание на каждый день Доставка: [DATE] Настроить меню ср 20.0…" at bounding box center [342, 106] width 446 height 73
click at [350, 139] on div "пт 22.08" at bounding box center [368, 133] width 36 height 10
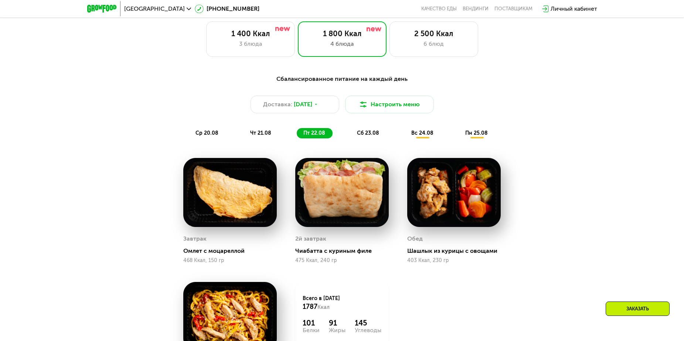
click at [463, 134] on div "пн 25.08" at bounding box center [476, 133] width 37 height 10
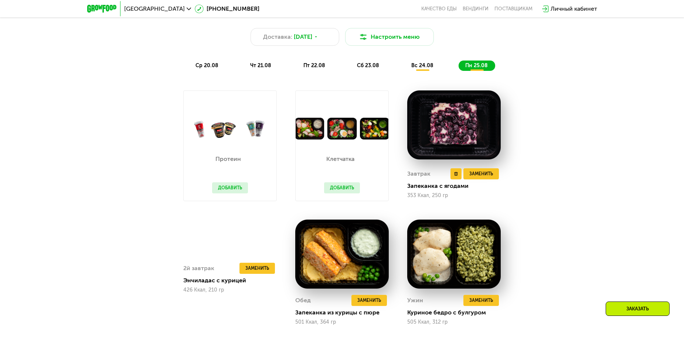
scroll to position [483, 0]
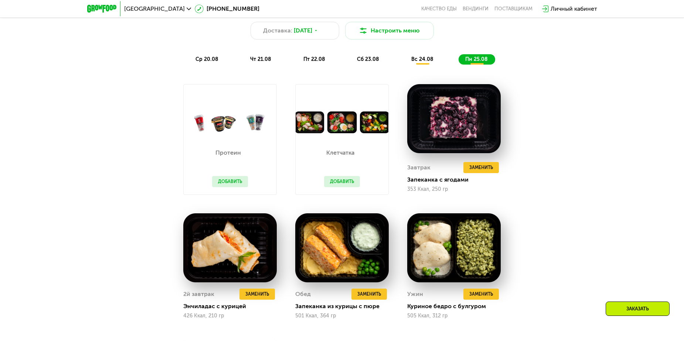
click at [458, 58] on div "вс 24.08" at bounding box center [476, 59] width 37 height 10
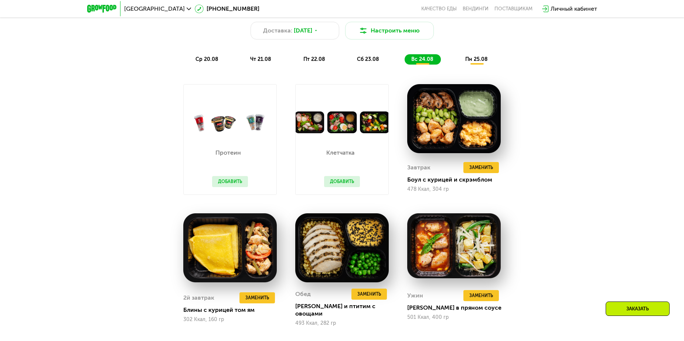
click at [608, 143] on div "Сбалансированное питание на каждый день Доставка: [DATE] Настроить меню ср 20.0…" at bounding box center [342, 224] width 684 height 468
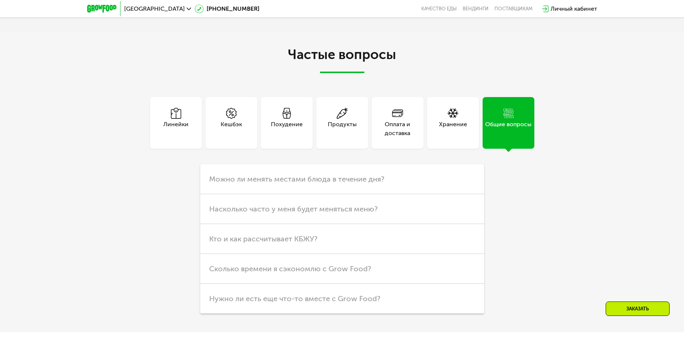
scroll to position [2069, 0]
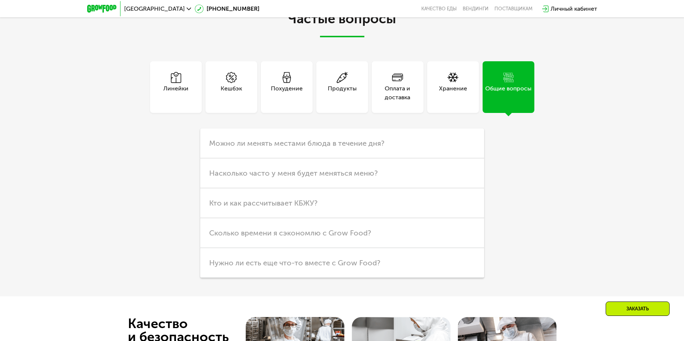
click at [409, 85] on div "Оплата и доставка" at bounding box center [398, 93] width 52 height 18
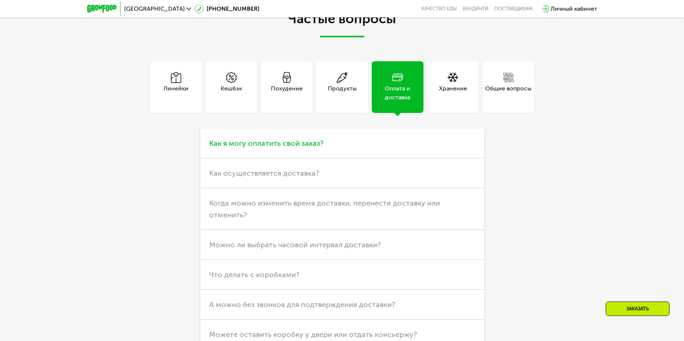
click at [307, 139] on span "Как я могу оплатить свой заказ?" at bounding box center [266, 143] width 114 height 9
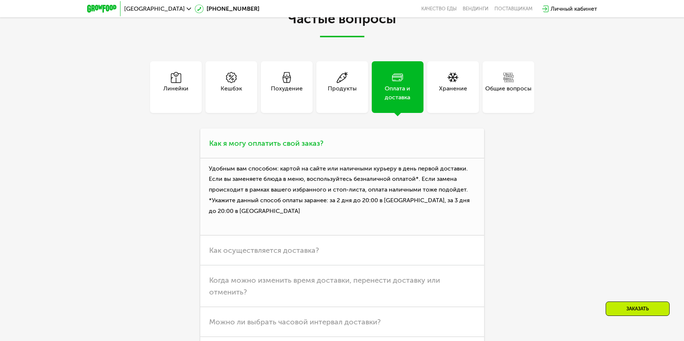
scroll to position [2105, 0]
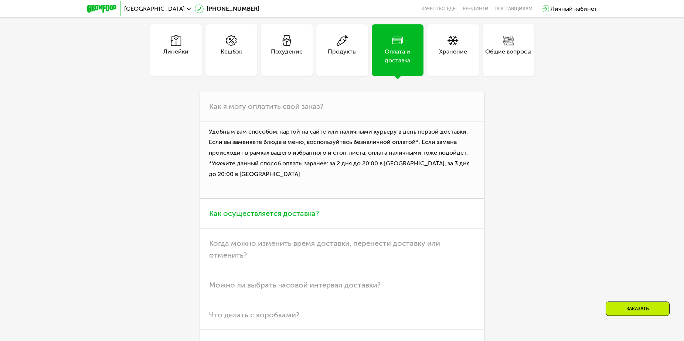
click at [281, 209] on span "Как осуществляется доставка?" at bounding box center [264, 213] width 110 height 9
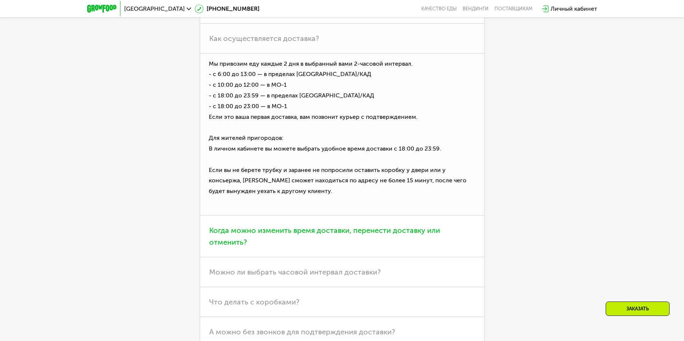
scroll to position [2216, 0]
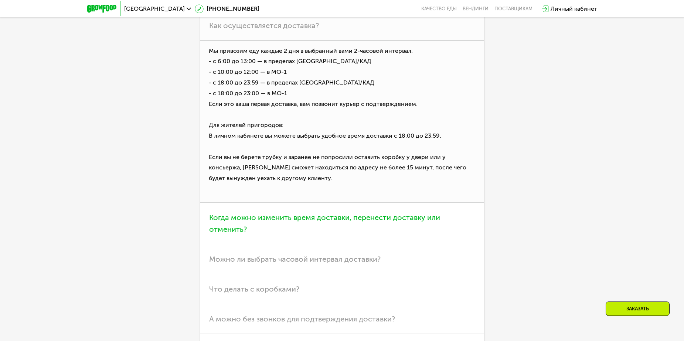
click at [328, 215] on span "Когда можно изменить время доставки, перенести доставку или отменить?" at bounding box center [324, 223] width 231 height 21
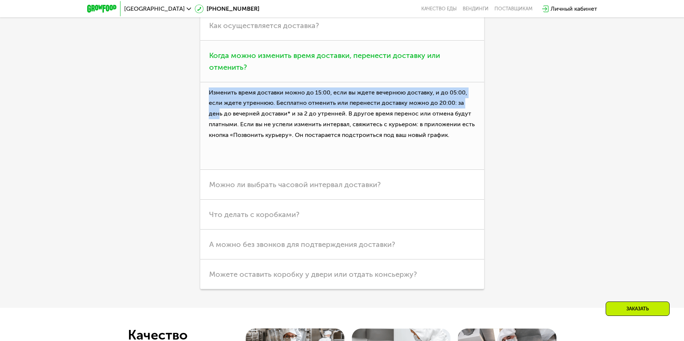
drag, startPoint x: 208, startPoint y: 89, endPoint x: 471, endPoint y: 96, distance: 263.1
click at [471, 96] on p "Изменить время доставки можно до 15:00, если вы ждете вечернюю доставку, и до 0…" at bounding box center [342, 126] width 284 height 88
